Goal: Task Accomplishment & Management: Use online tool/utility

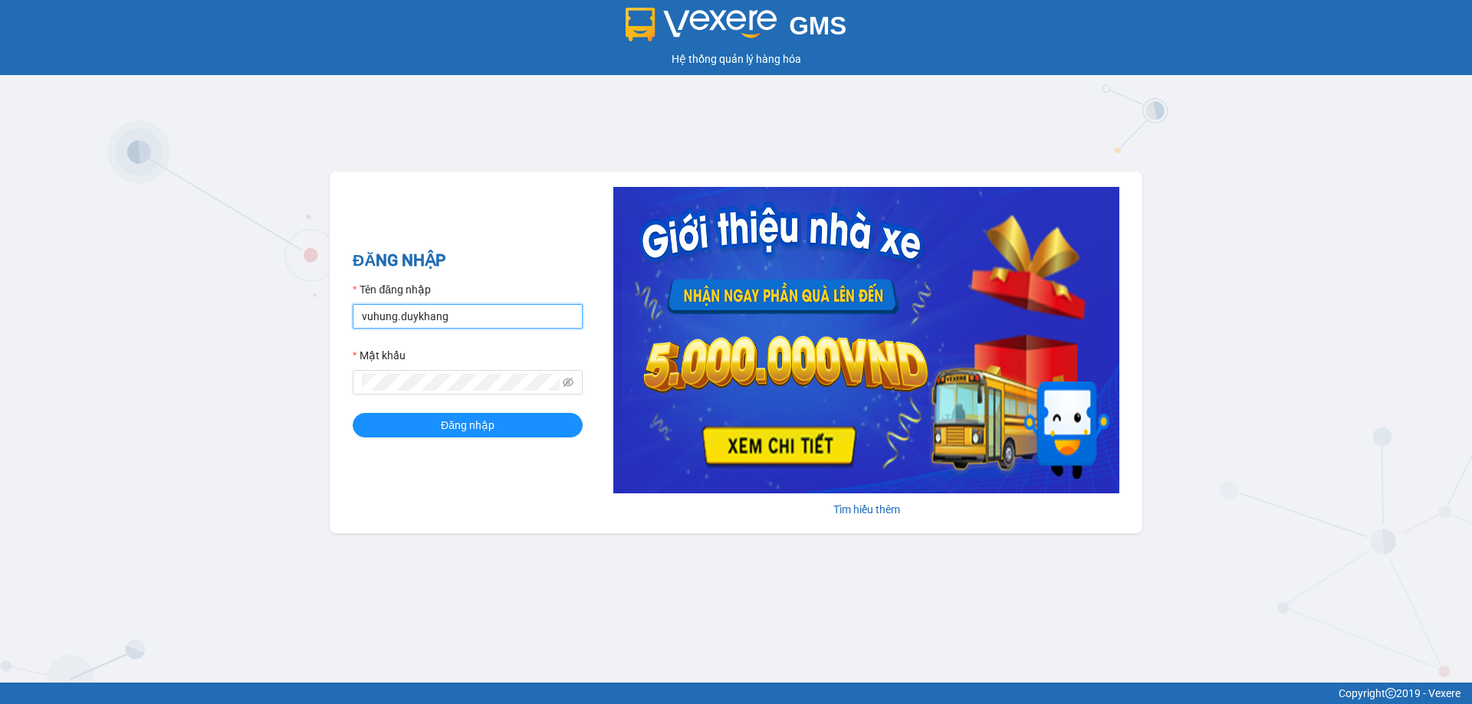
click at [527, 314] on input "vuhung.duykhang" at bounding box center [468, 316] width 230 height 25
type input "thutrang.duykhang"
click at [531, 428] on button "Đăng nhập" at bounding box center [468, 425] width 230 height 25
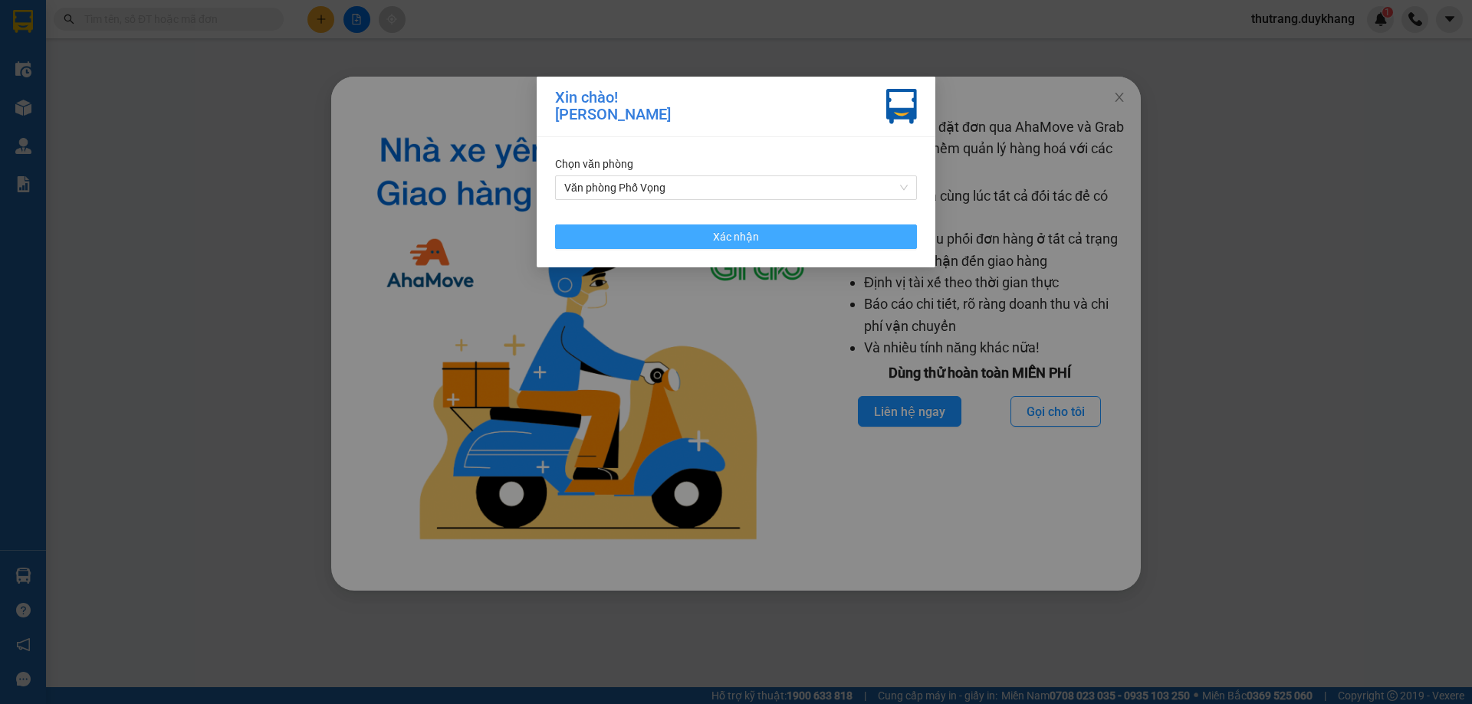
click at [779, 231] on button "Xác nhận" at bounding box center [736, 237] width 362 height 25
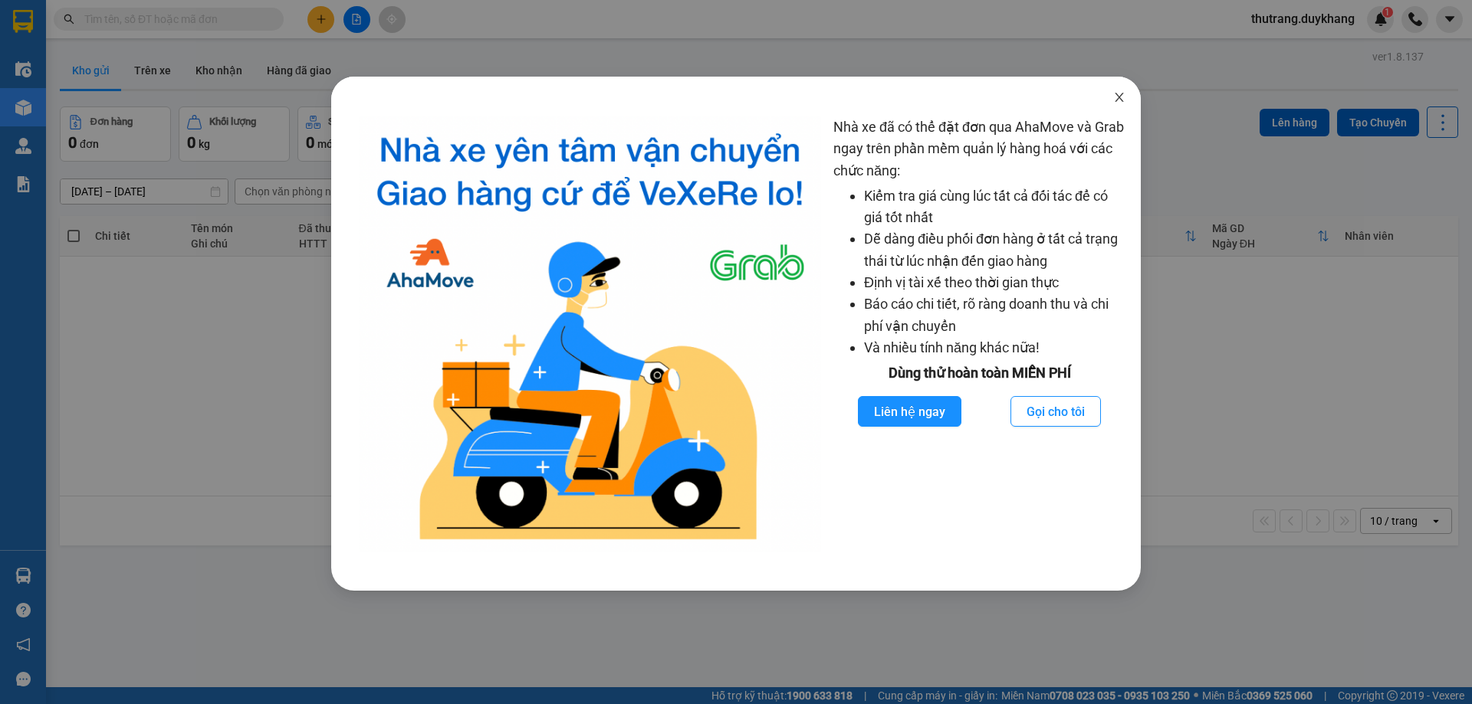
click at [1119, 90] on span "Close" at bounding box center [1119, 98] width 43 height 43
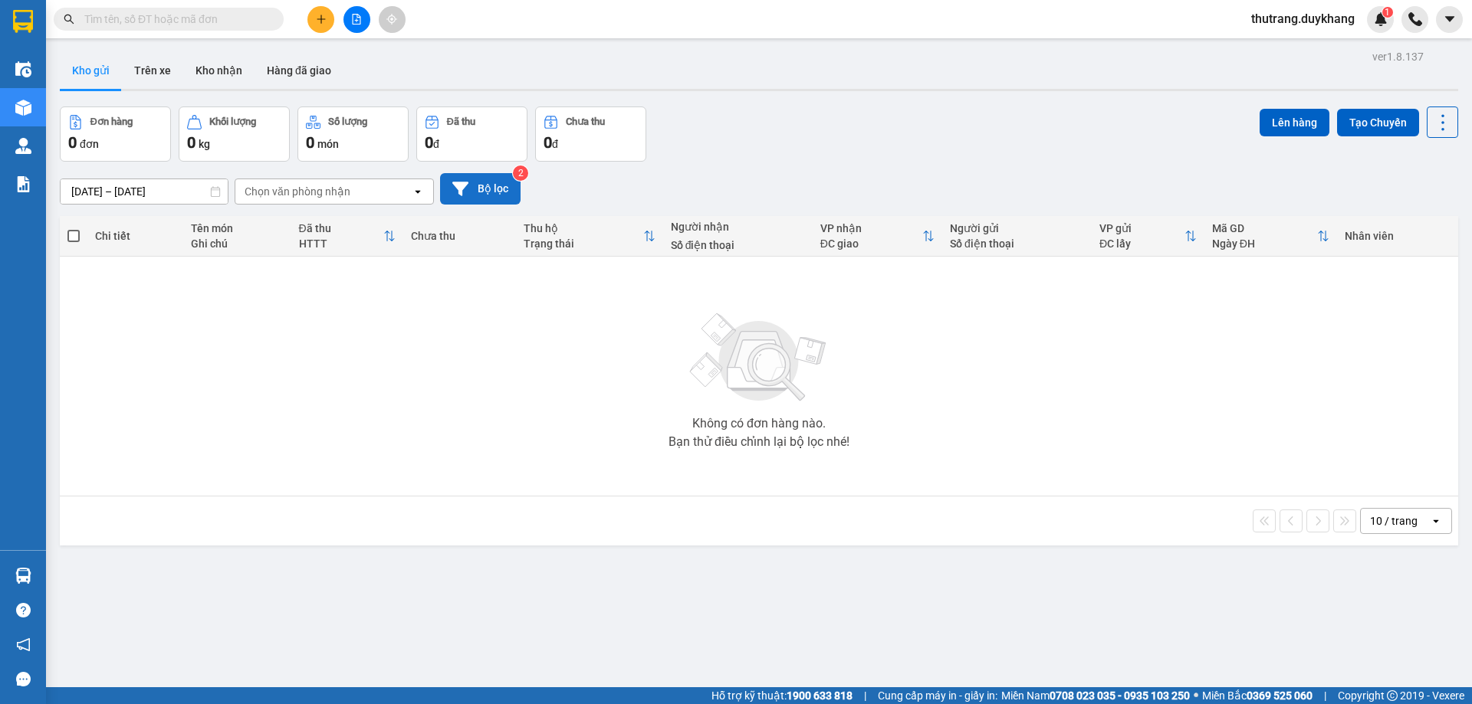
click at [510, 192] on button "Bộ lọc" at bounding box center [480, 188] width 80 height 31
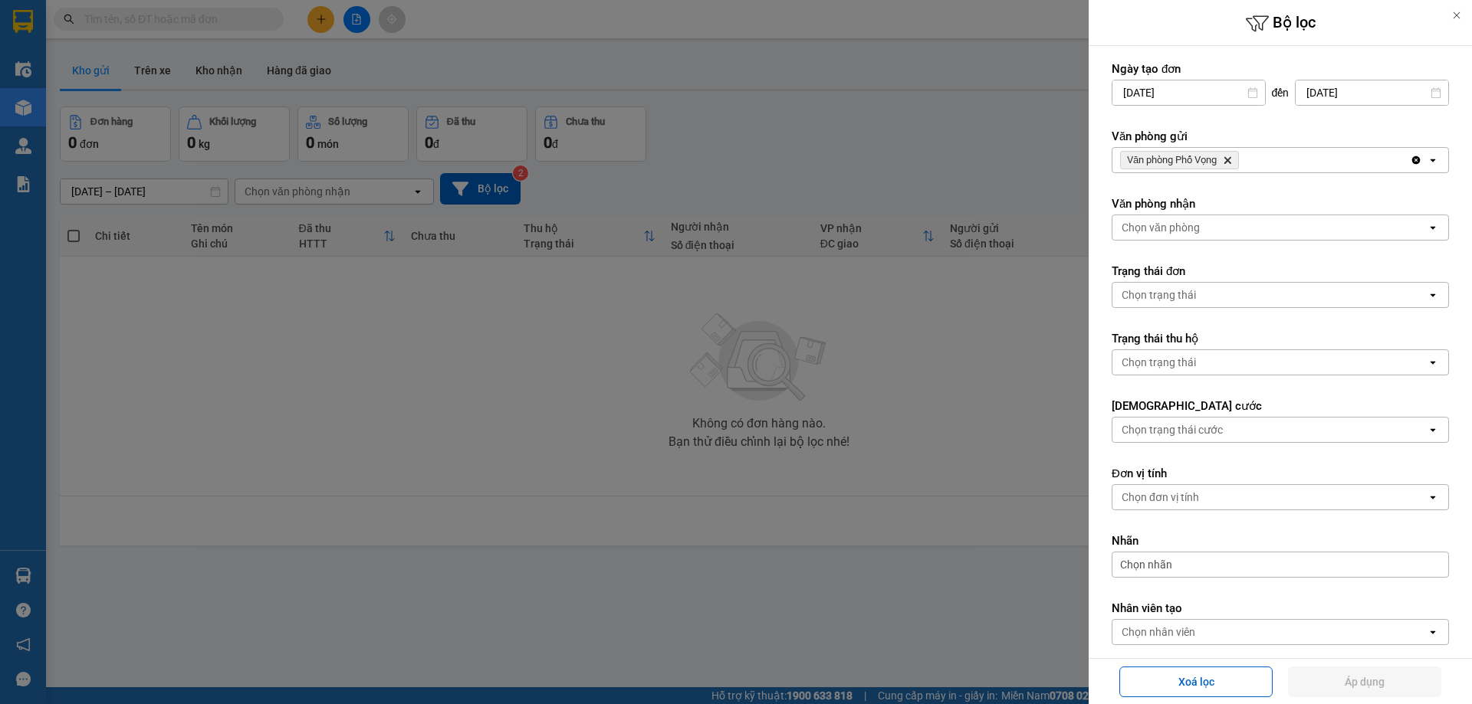
click at [1231, 162] on icon "Delete" at bounding box center [1226, 160] width 9 height 9
click at [1231, 162] on div "Chọn văn phòng" at bounding box center [1269, 160] width 314 height 25
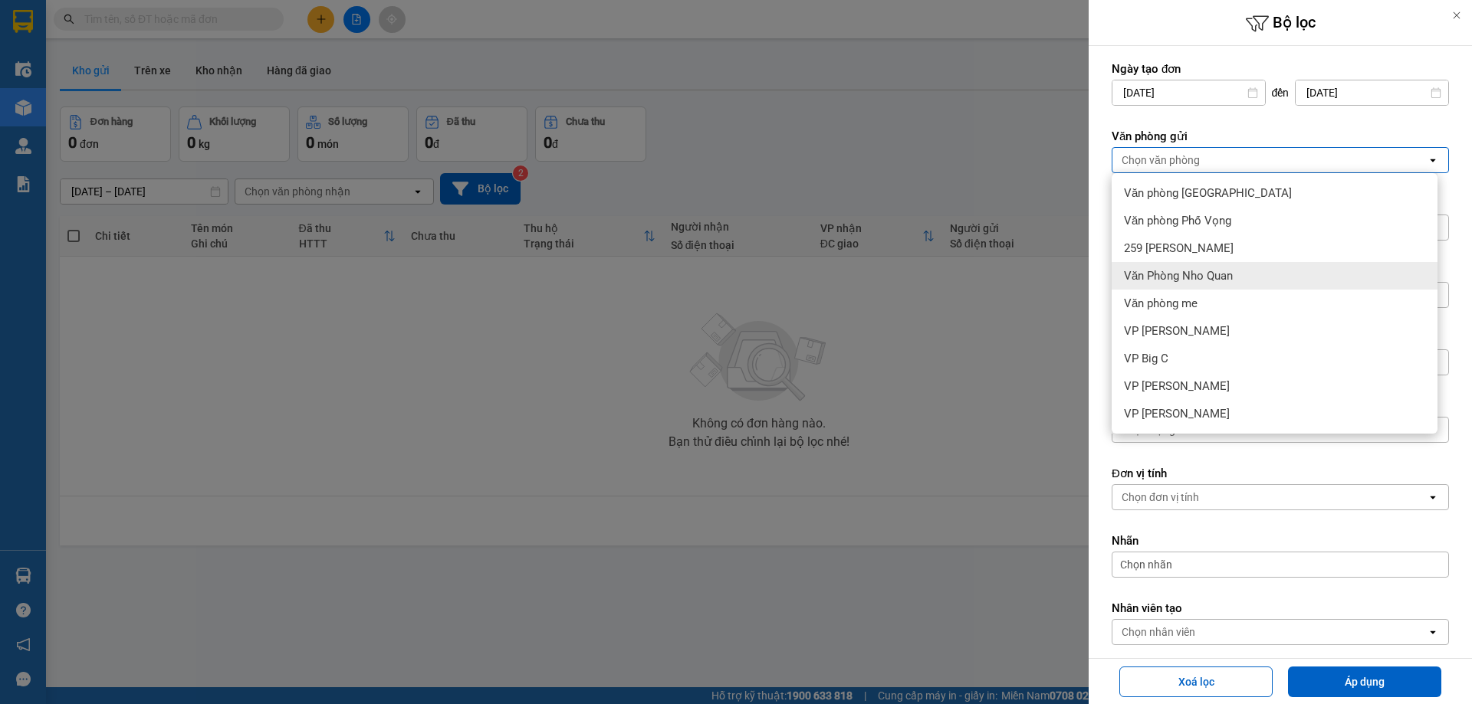
click at [1242, 282] on div "Văn Phòng Nho Quan" at bounding box center [1274, 276] width 326 height 28
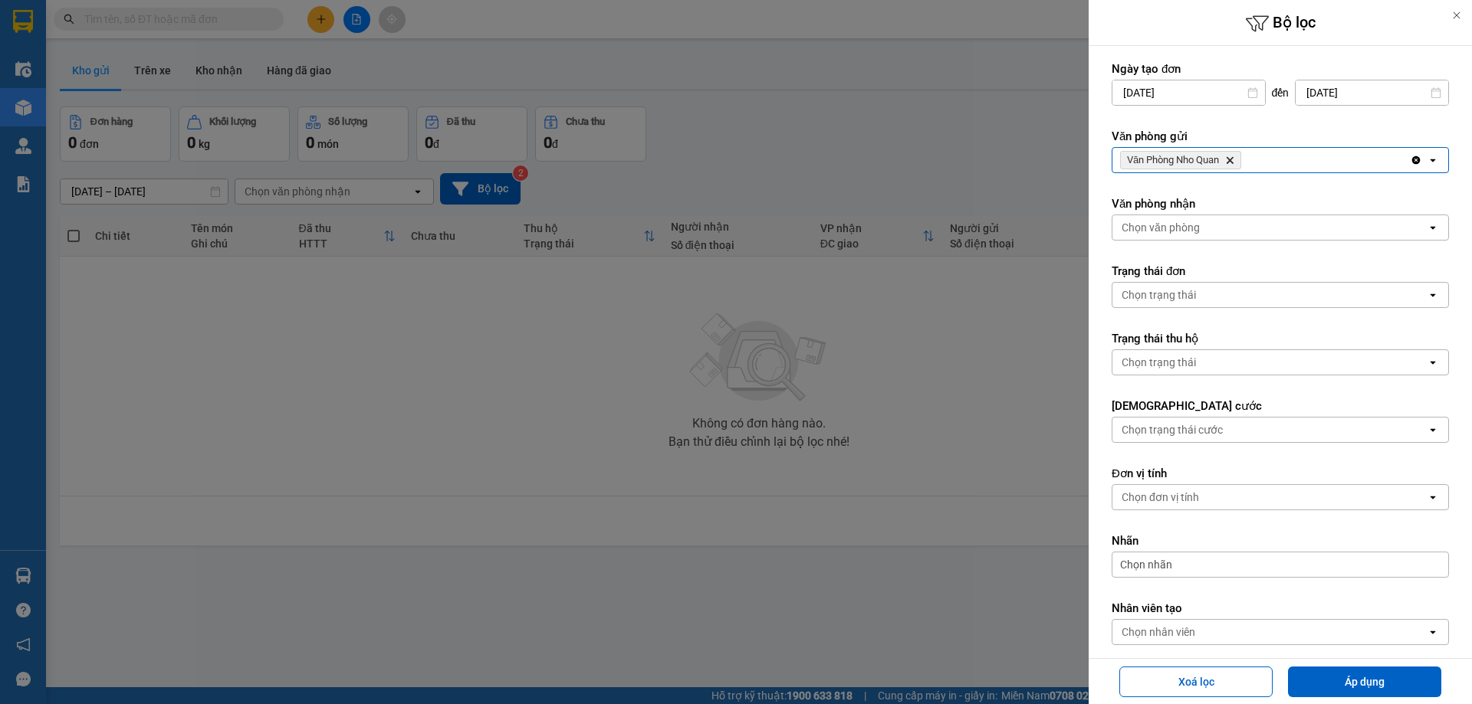
click at [1226, 234] on div "Chọn văn phòng" at bounding box center [1269, 227] width 314 height 25
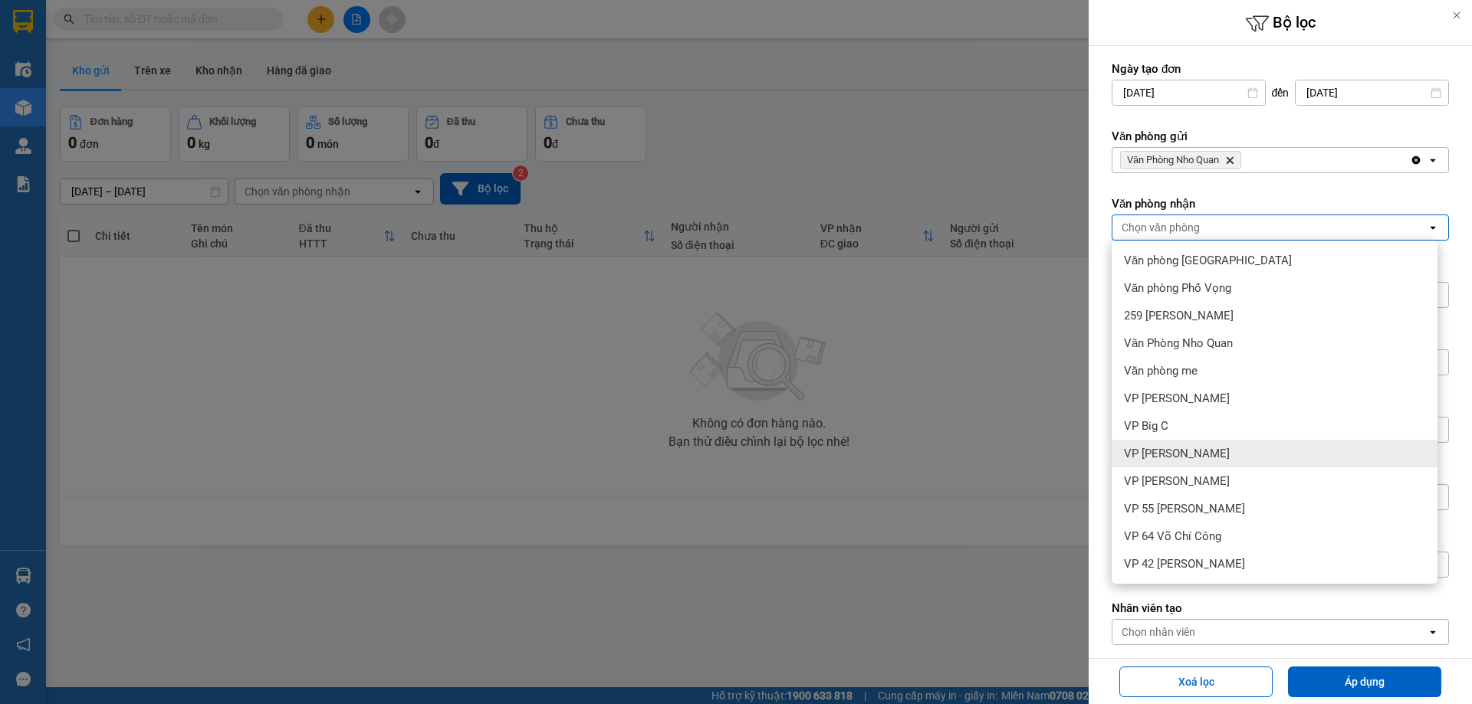
click at [1200, 457] on div "VP [PERSON_NAME]" at bounding box center [1274, 454] width 326 height 28
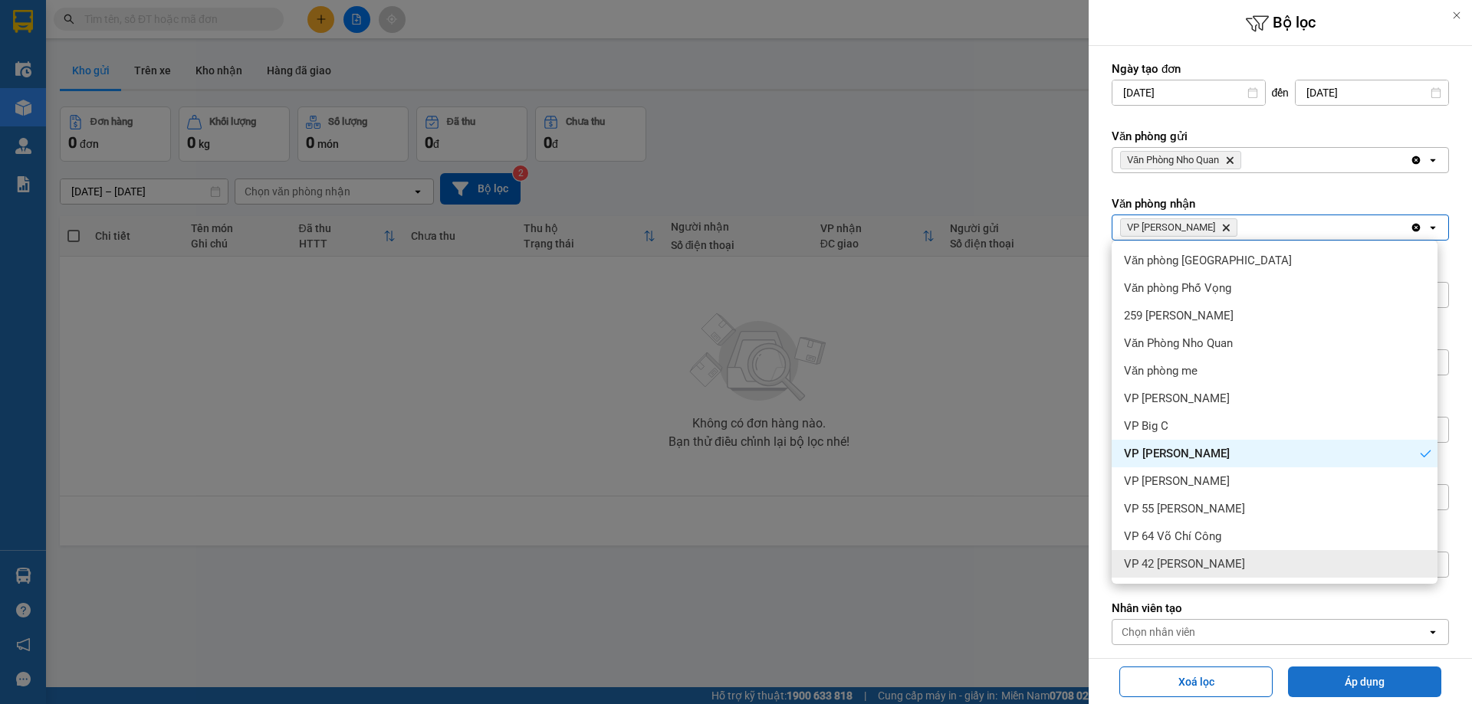
click at [1381, 676] on button "Áp dụng" at bounding box center [1364, 682] width 153 height 31
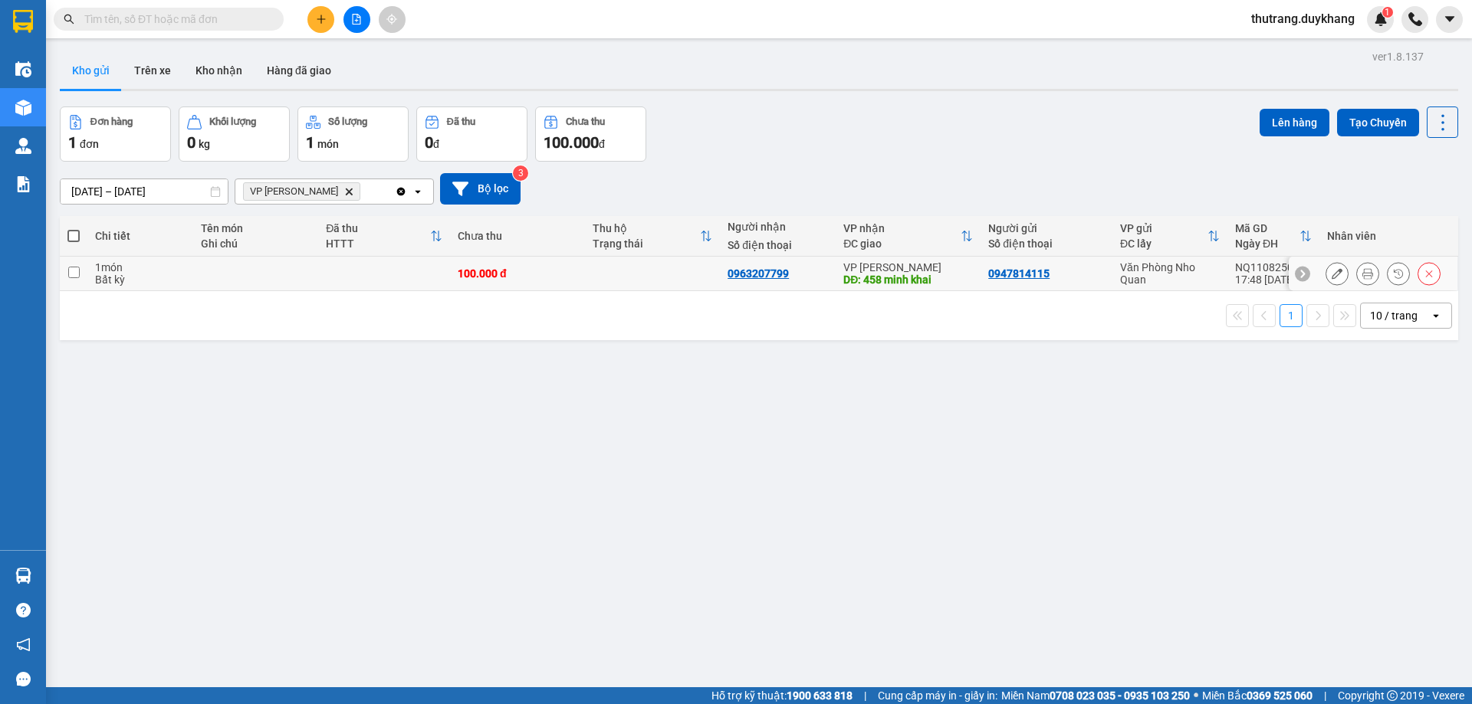
click at [659, 265] on td at bounding box center [652, 274] width 135 height 34
checkbox input "true"
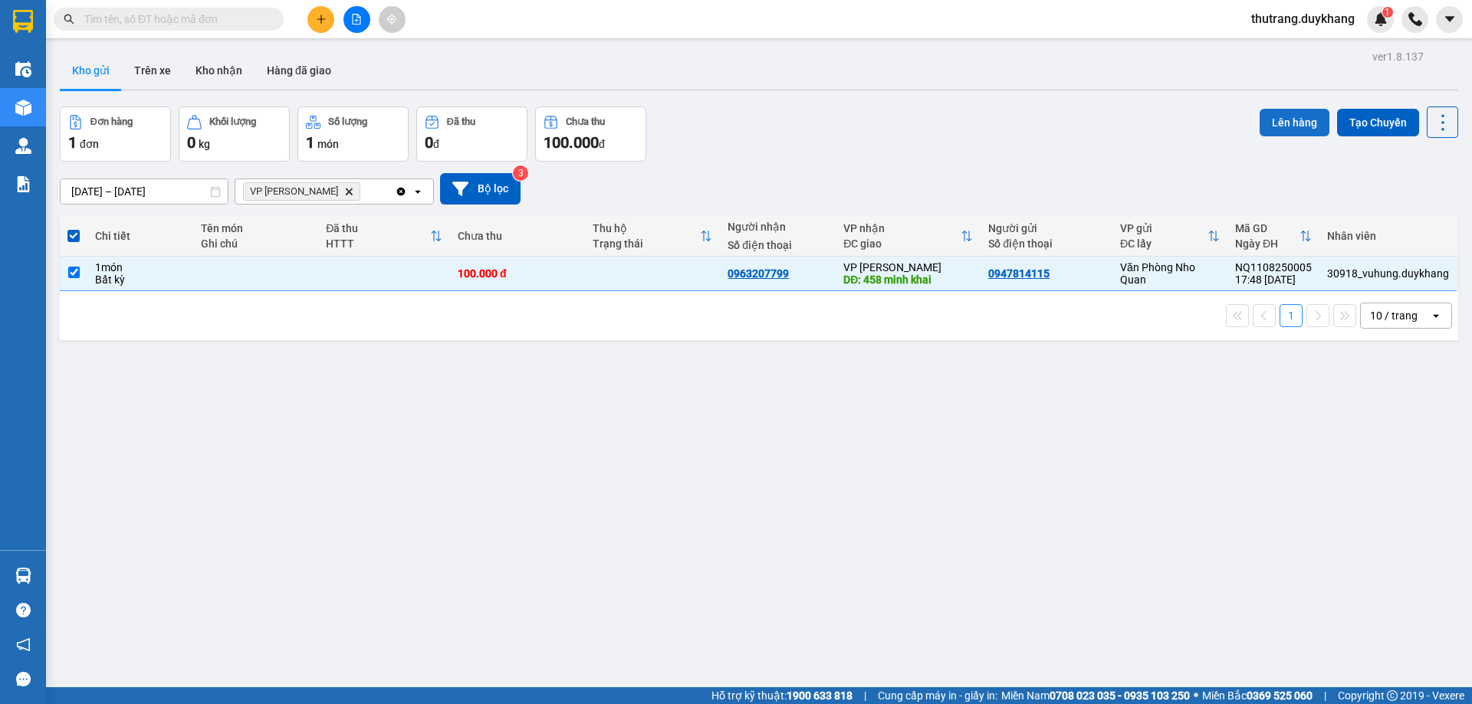
drag, startPoint x: 1267, startPoint y: 124, endPoint x: 1258, endPoint y: 124, distance: 8.4
click at [1264, 124] on button "Lên hàng" at bounding box center [1294, 123] width 70 height 28
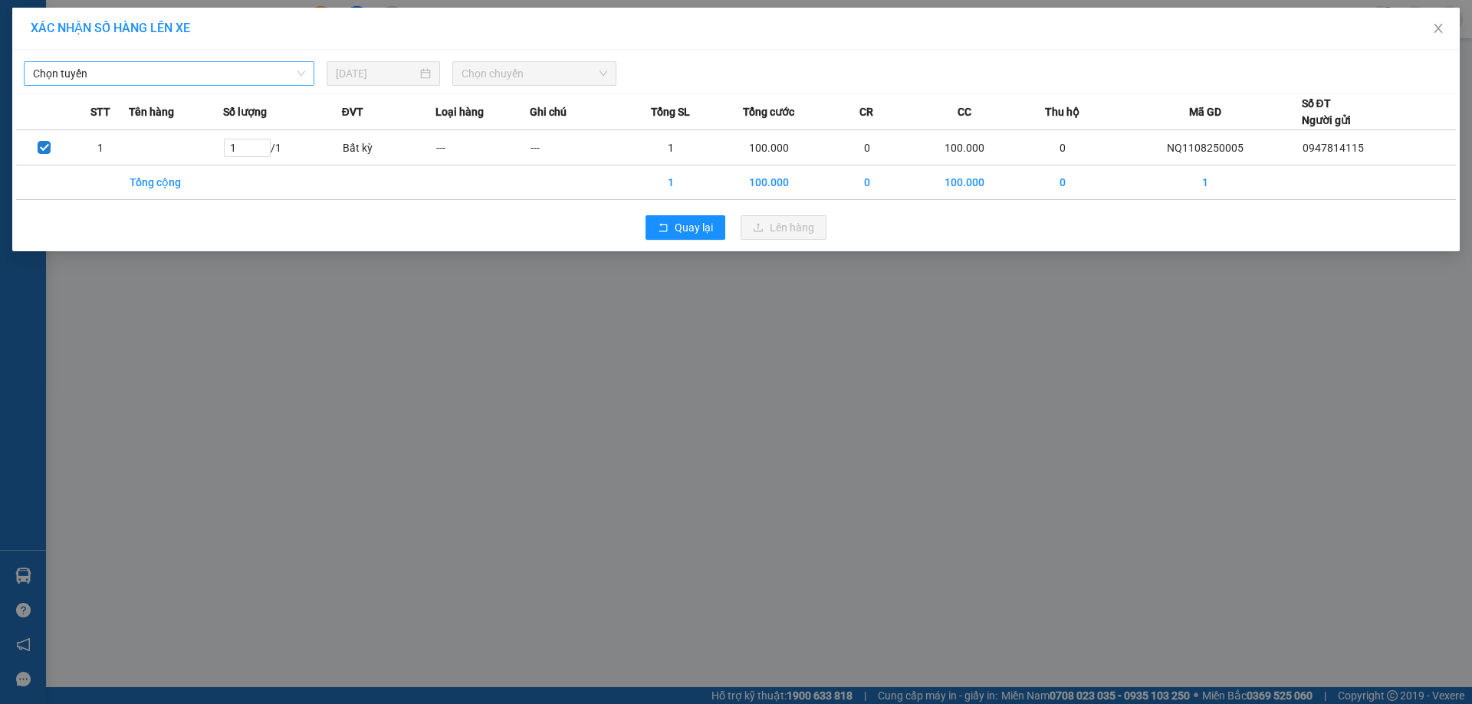
click at [214, 67] on span "Chọn tuyến" at bounding box center [169, 73] width 272 height 23
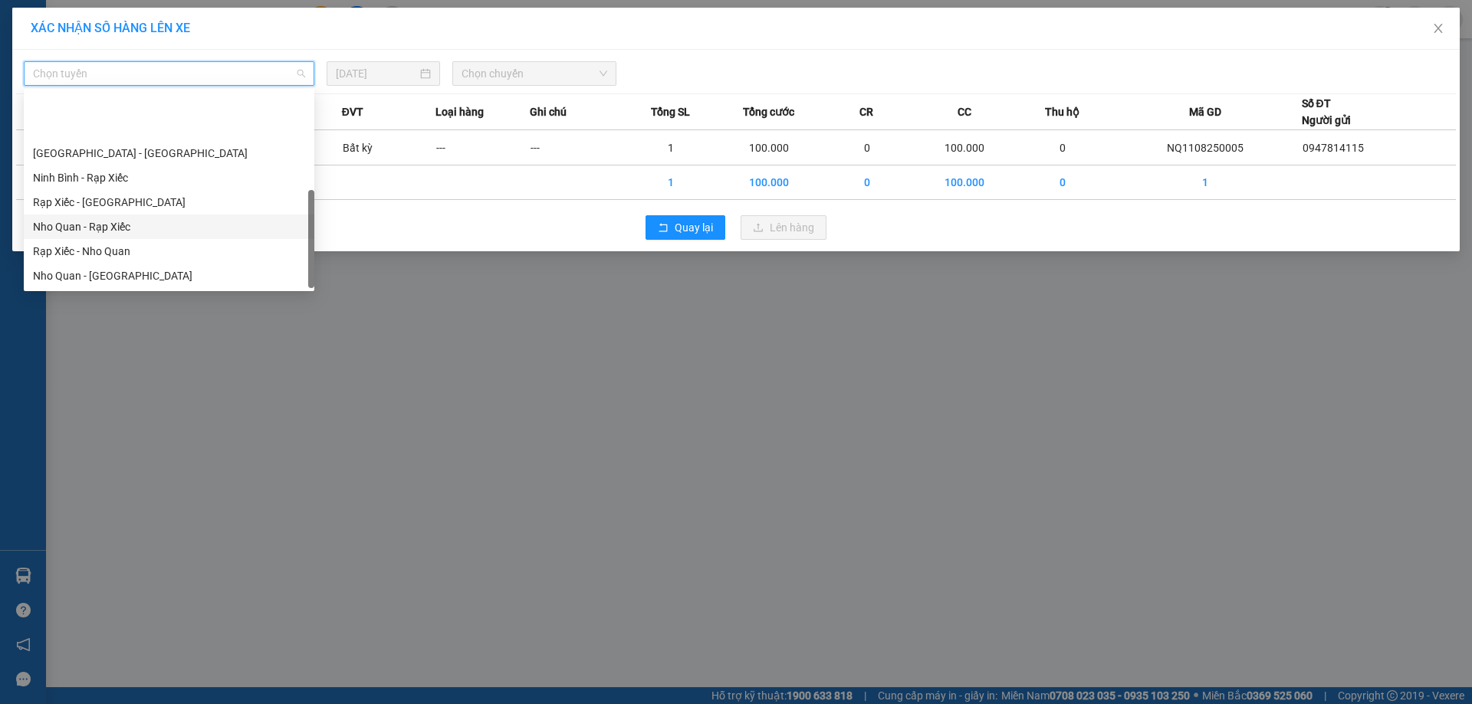
scroll to position [74, 0]
click at [124, 154] on div "Nho Quan - Rạp Xiếc" at bounding box center [169, 153] width 272 height 17
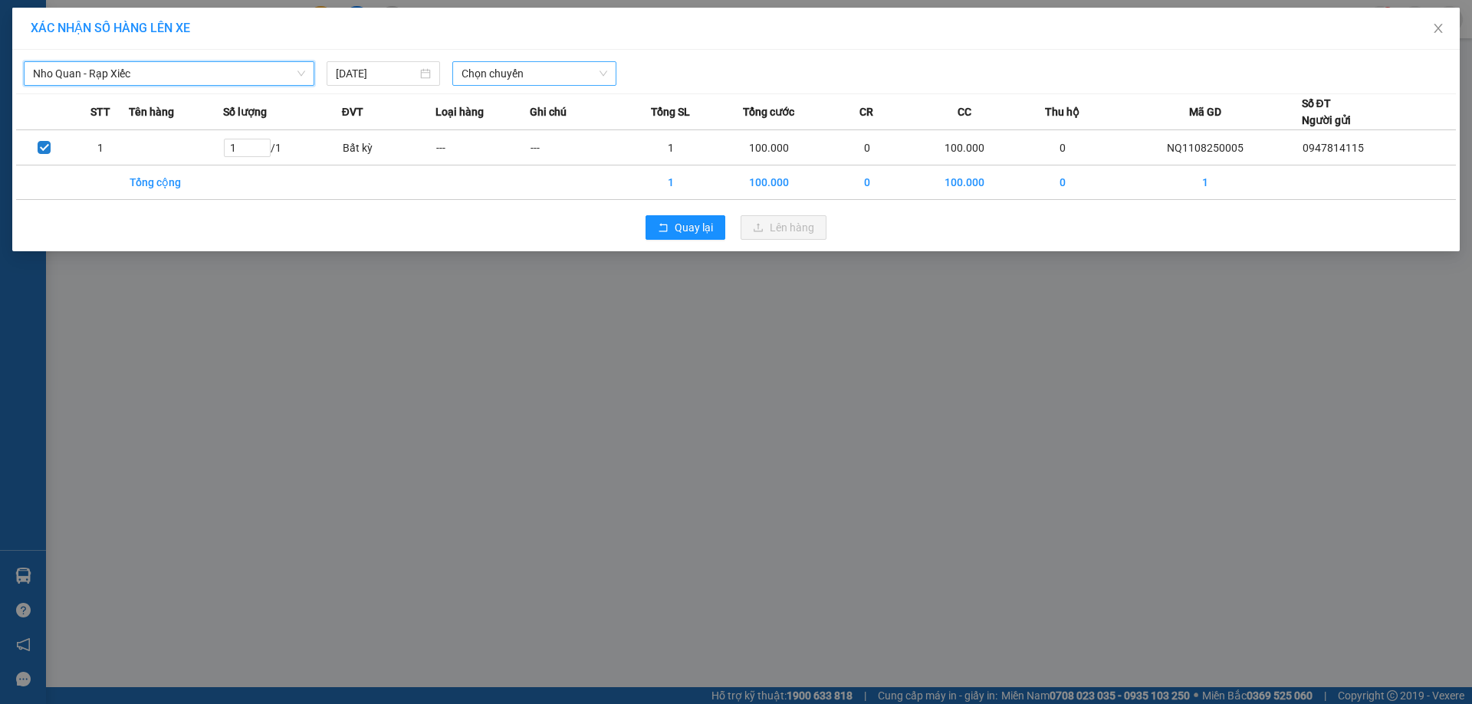
click at [454, 75] on div "Chọn chuyến" at bounding box center [534, 73] width 164 height 25
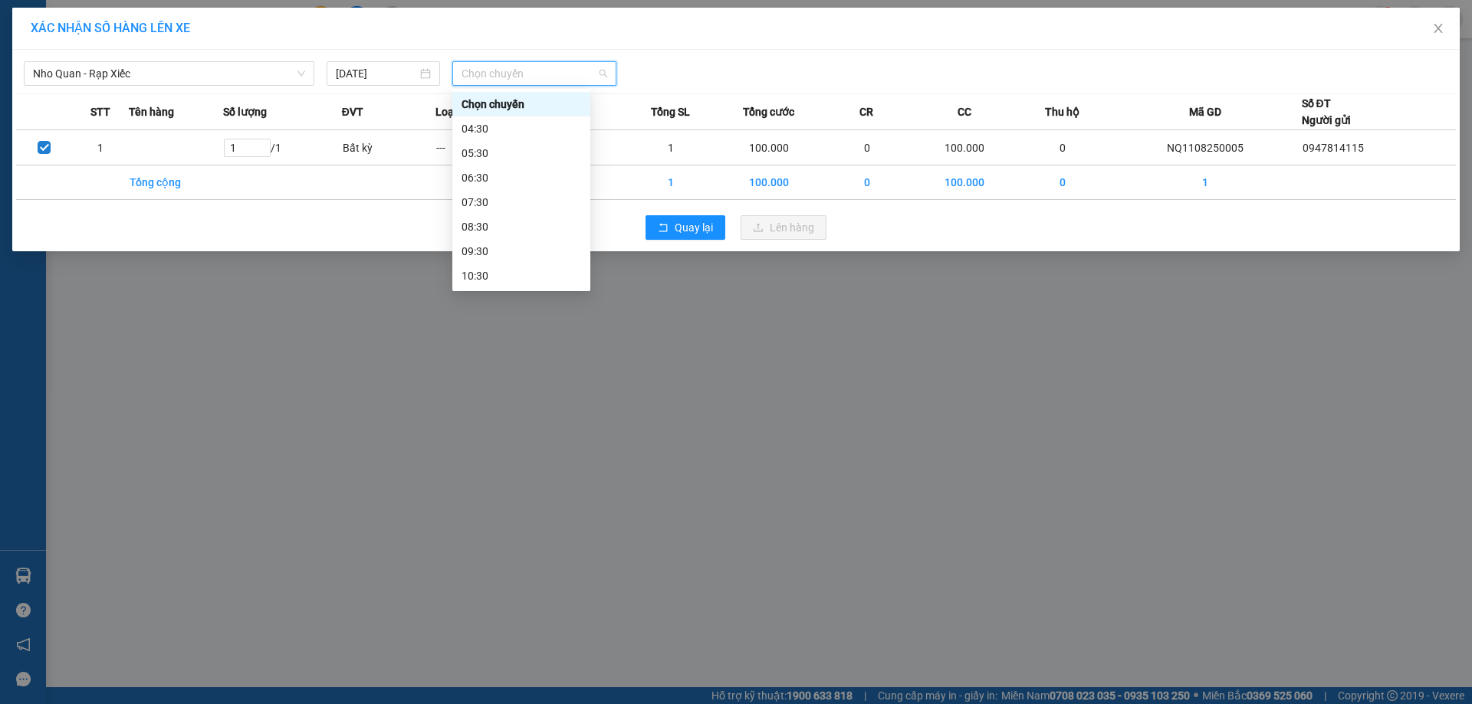
scroll to position [221, 0]
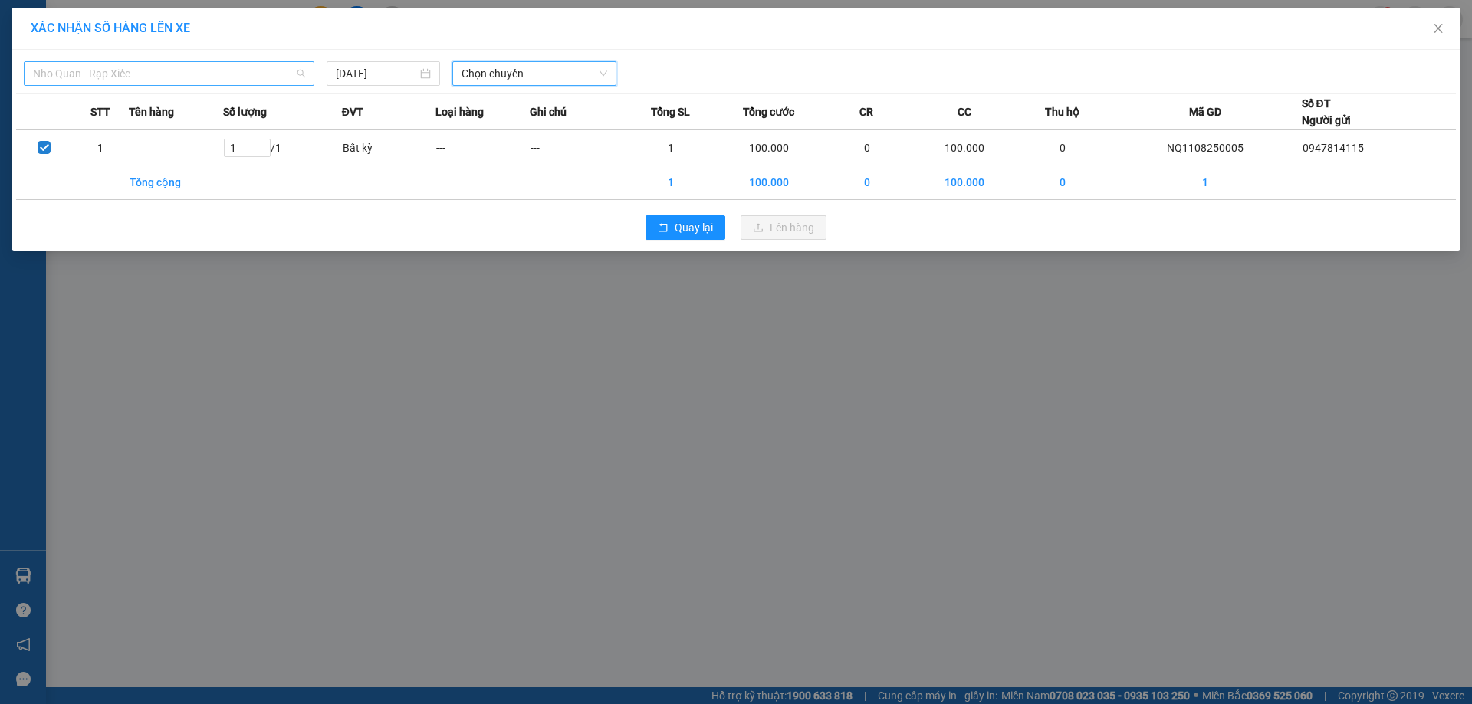
click at [273, 79] on span "Nho Quan - Rạp Xiếc" at bounding box center [169, 73] width 272 height 23
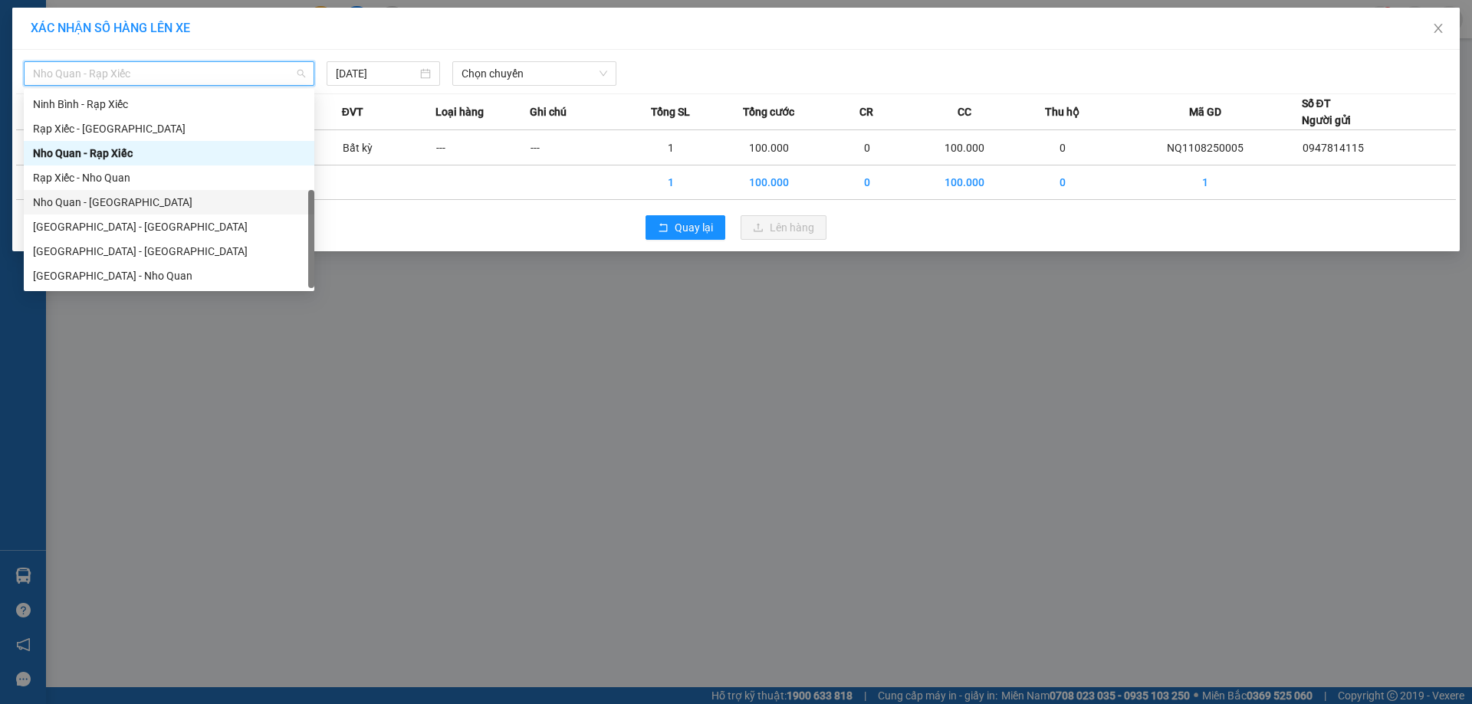
click at [153, 207] on div "Nho Quan - [GEOGRAPHIC_DATA]" at bounding box center [169, 202] width 272 height 17
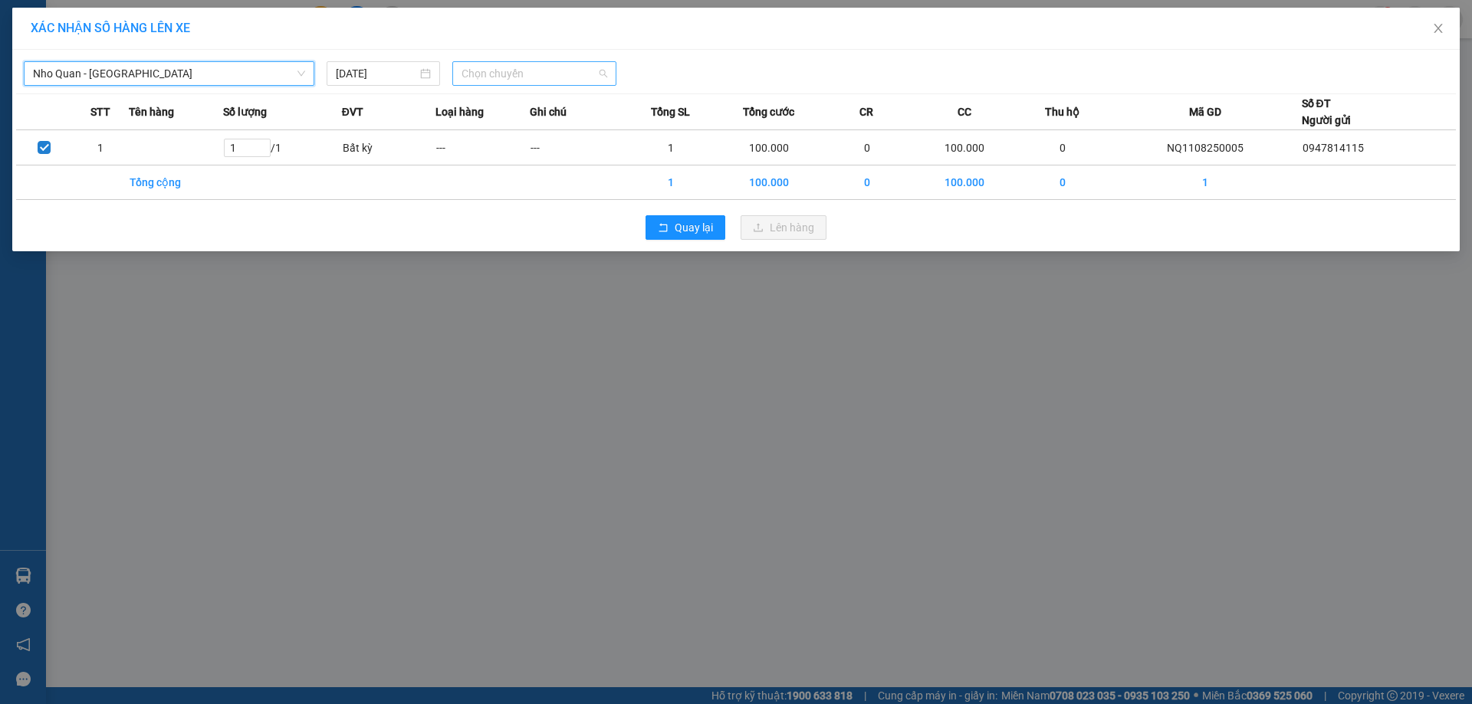
click at [522, 71] on span "Chọn chuyến" at bounding box center [534, 73] width 146 height 23
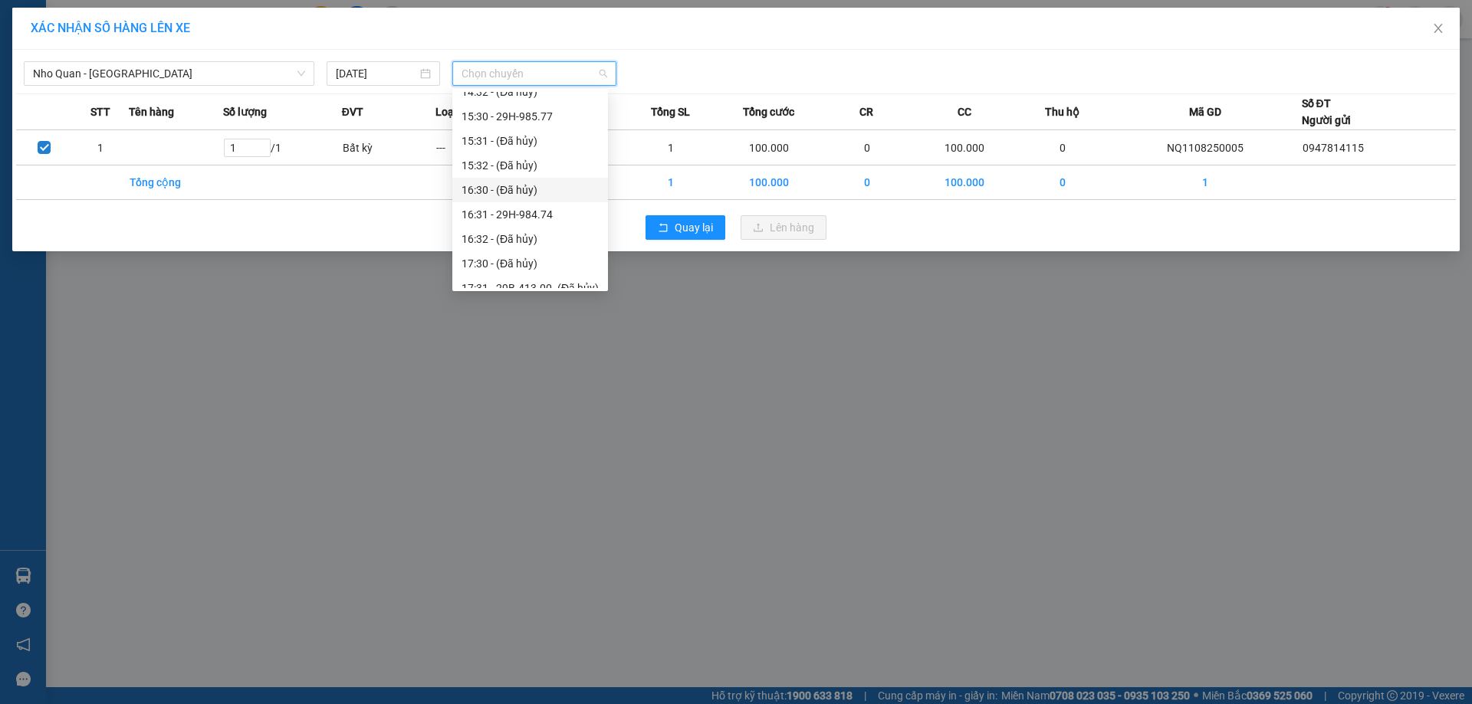
scroll to position [996, 0]
click at [540, 256] on div "18:30 - 29B-413.00" at bounding box center [529, 260] width 137 height 17
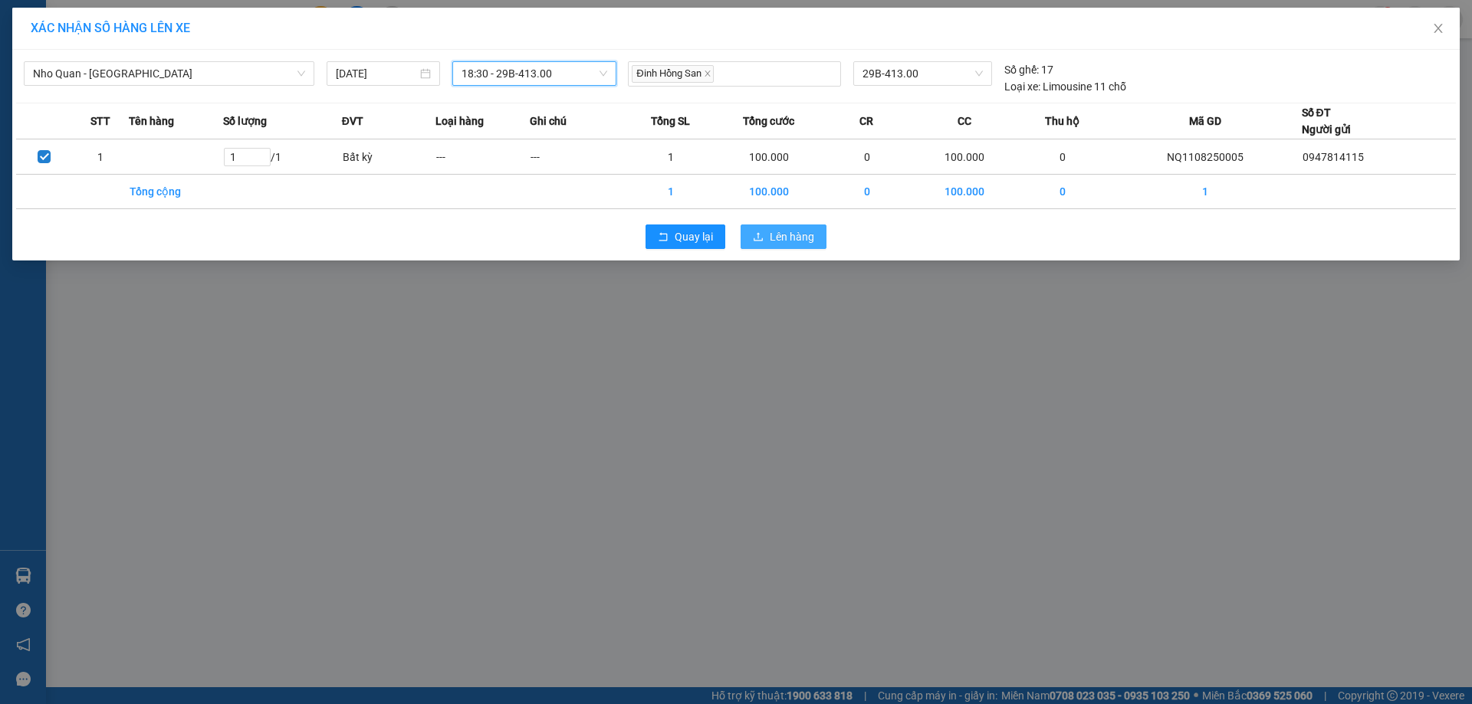
click at [764, 228] on button "Lên hàng" at bounding box center [783, 237] width 86 height 25
